Goal: Transaction & Acquisition: Purchase product/service

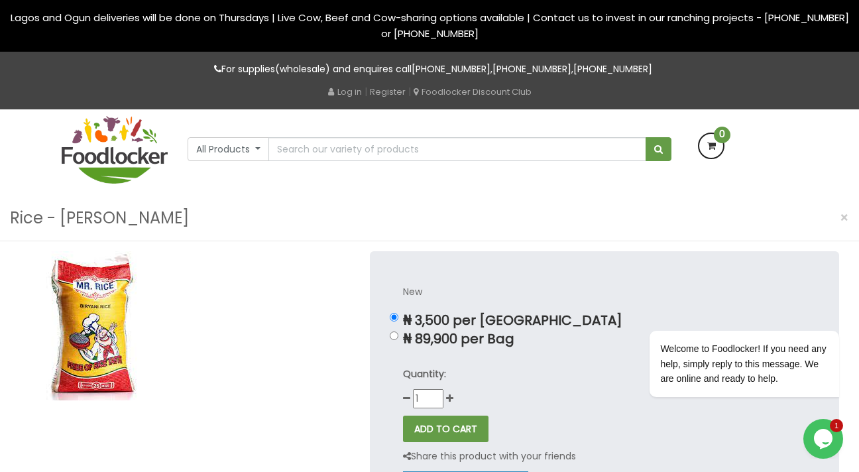
scroll to position [32, 0]
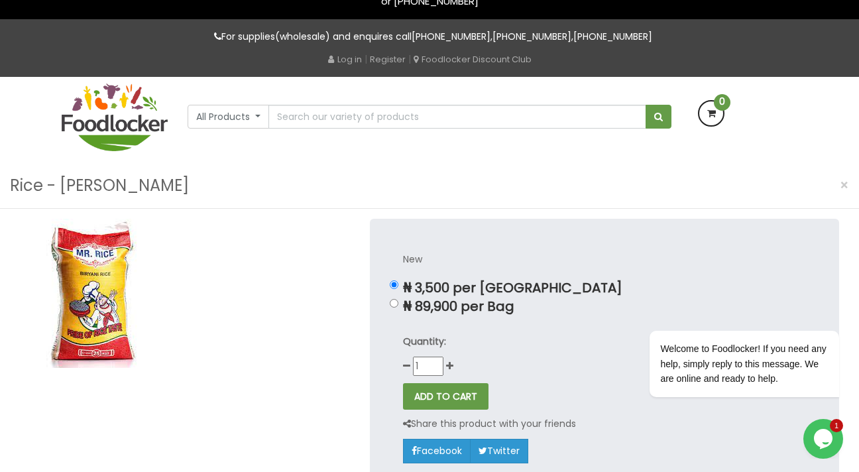
click at [97, 305] on img at bounding box center [94, 293] width 149 height 149
click at [112, 351] on img at bounding box center [94, 293] width 149 height 149
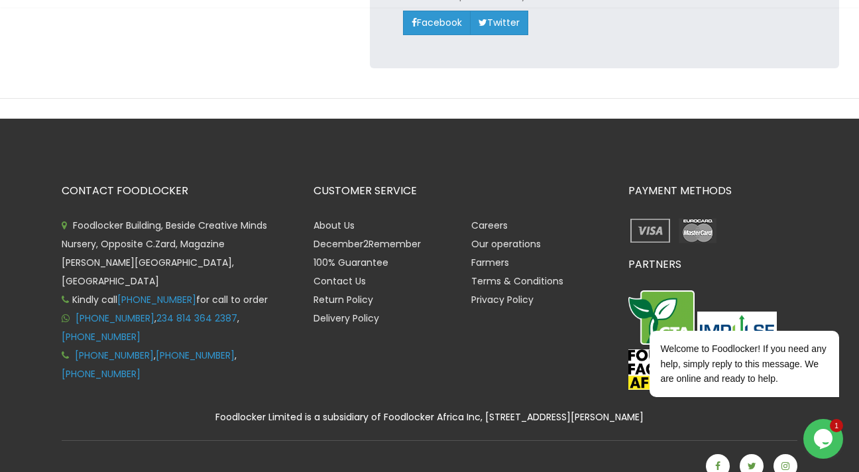
scroll to position [0, 0]
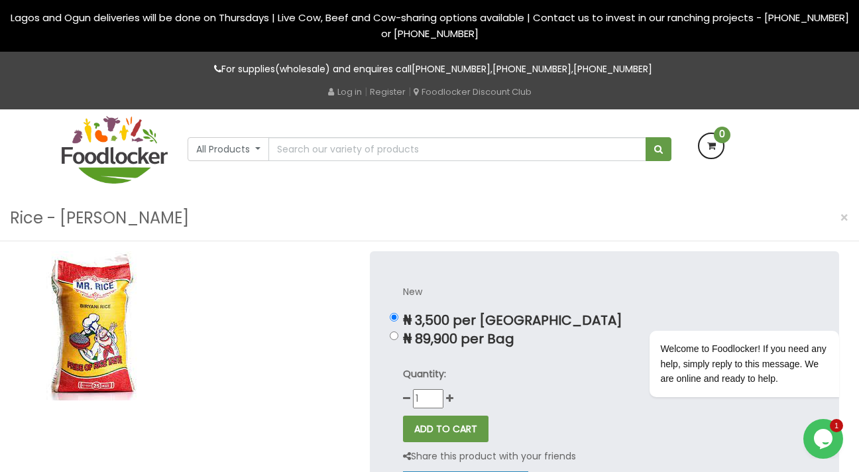
click at [111, 154] on img at bounding box center [115, 150] width 106 height 68
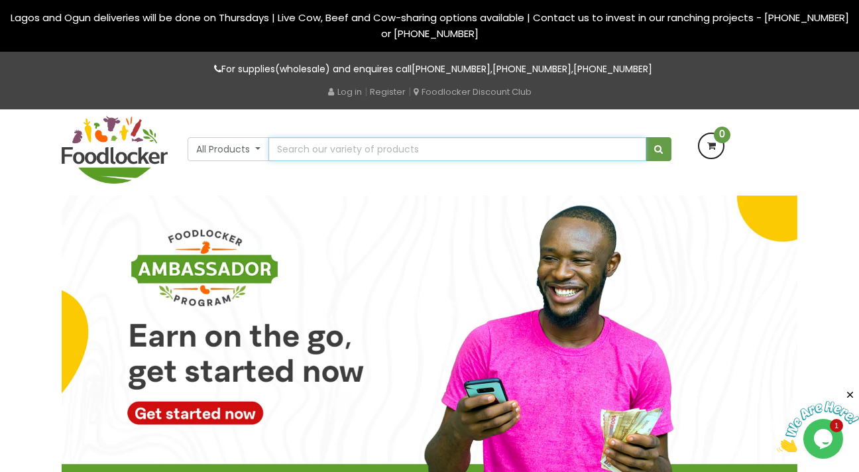
click at [320, 144] on input "text" at bounding box center [457, 149] width 378 height 24
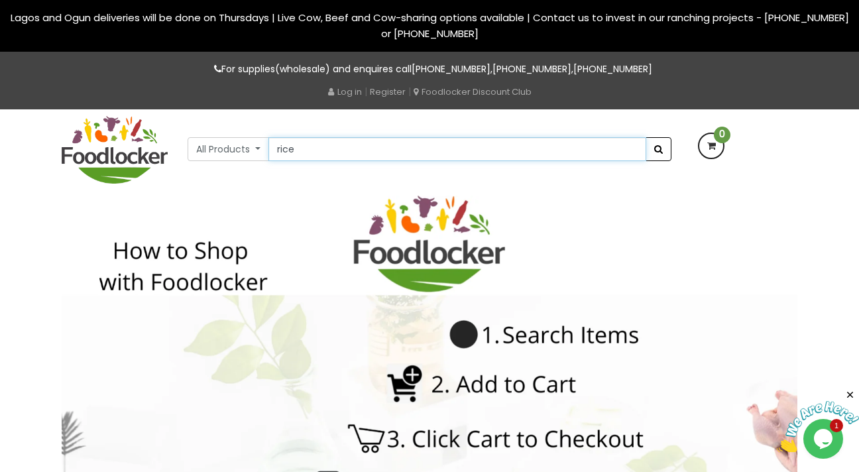
type input "rice"
click at [653, 150] on button "submit" at bounding box center [658, 149] width 26 height 24
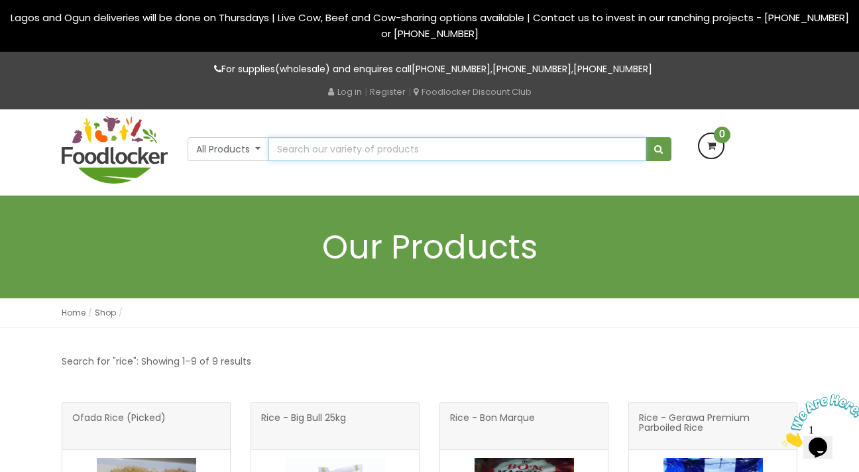
click at [293, 144] on input "text" at bounding box center [457, 149] width 378 height 24
